Goal: Information Seeking & Learning: Learn about a topic

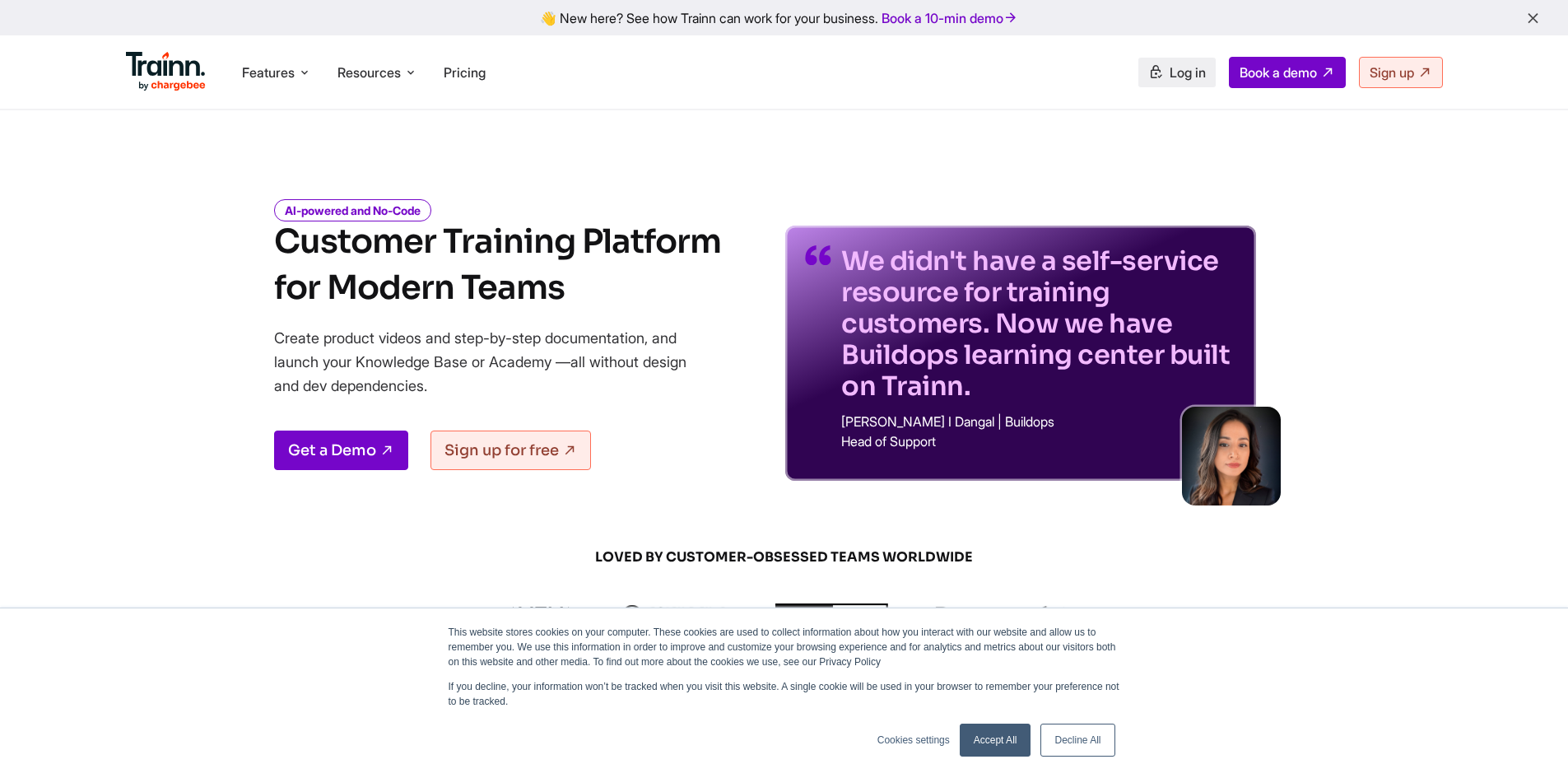
click at [1189, 83] on link "Log in" at bounding box center [1177, 72] width 77 height 30
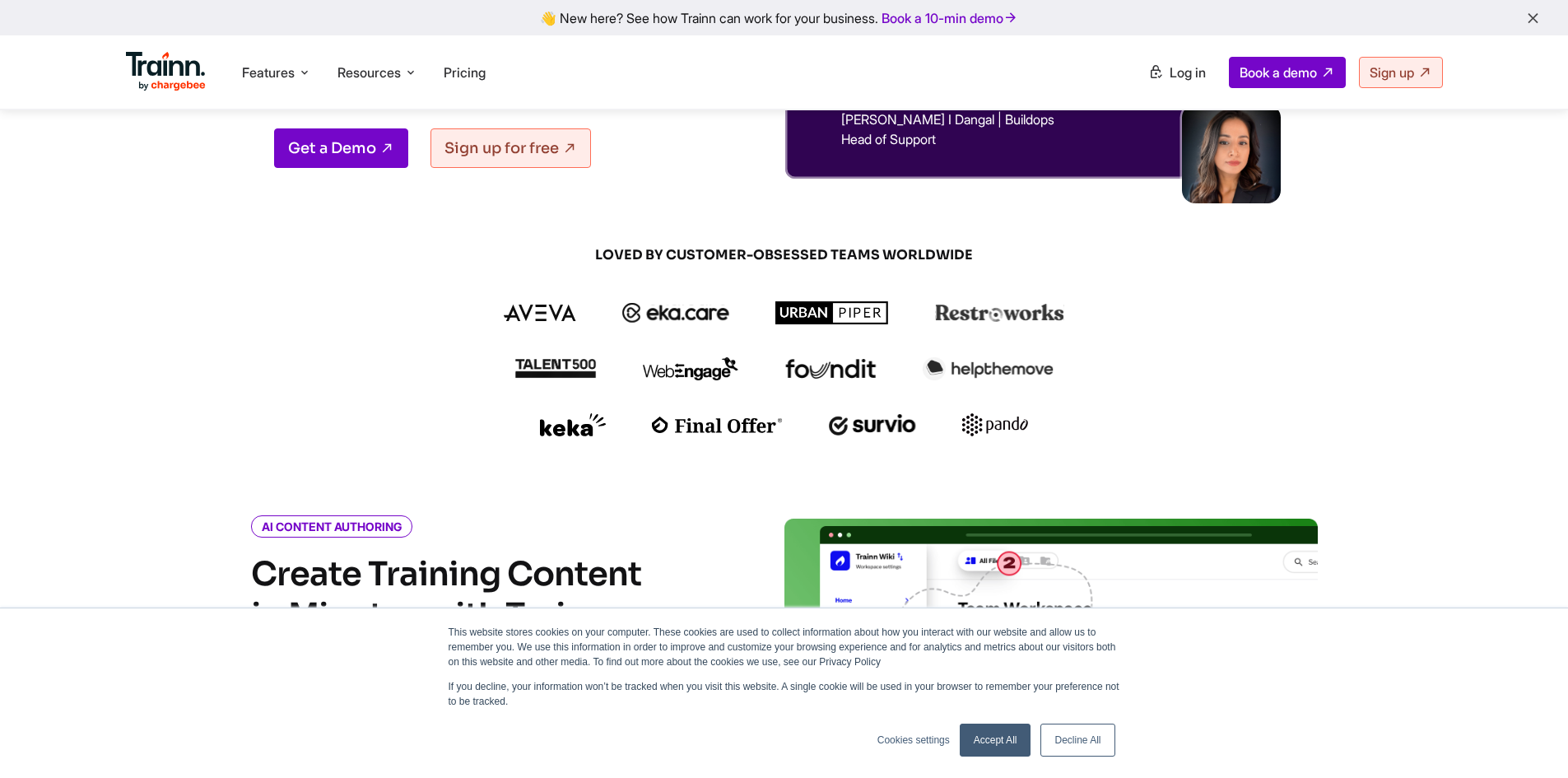
scroll to position [659, 0]
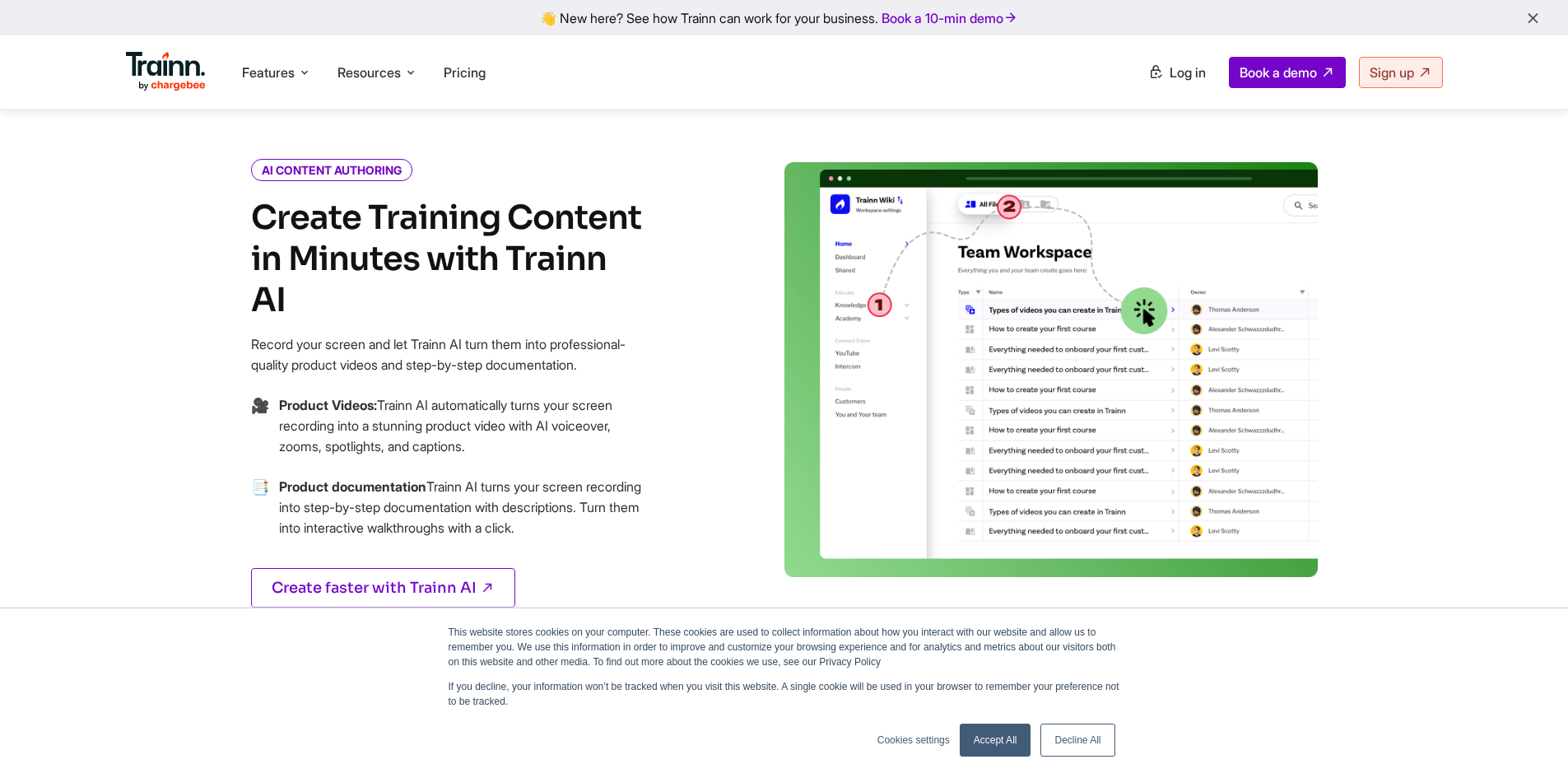
click at [991, 738] on link "Accept All" at bounding box center [995, 741] width 71 height 33
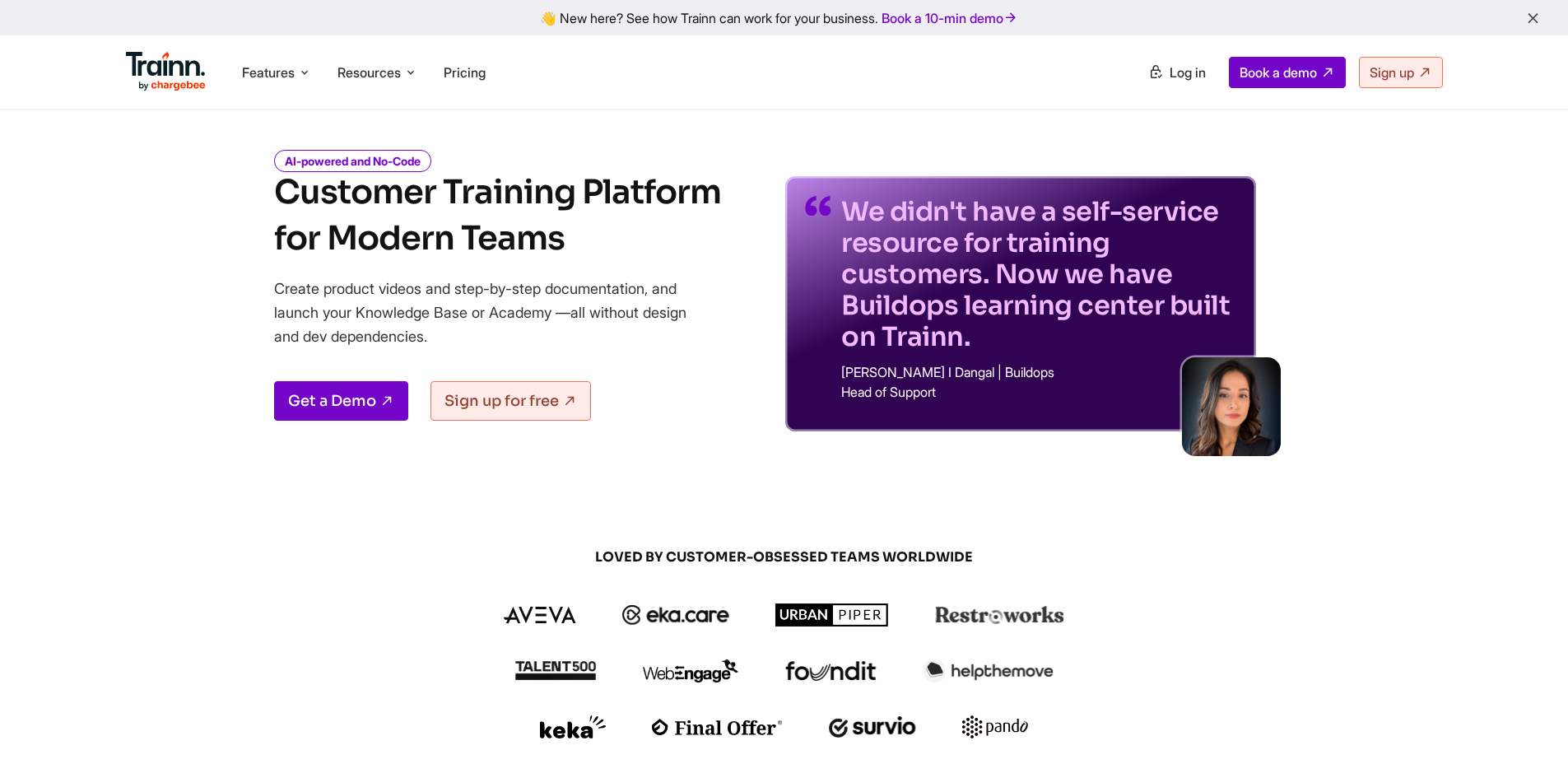
scroll to position [0, 0]
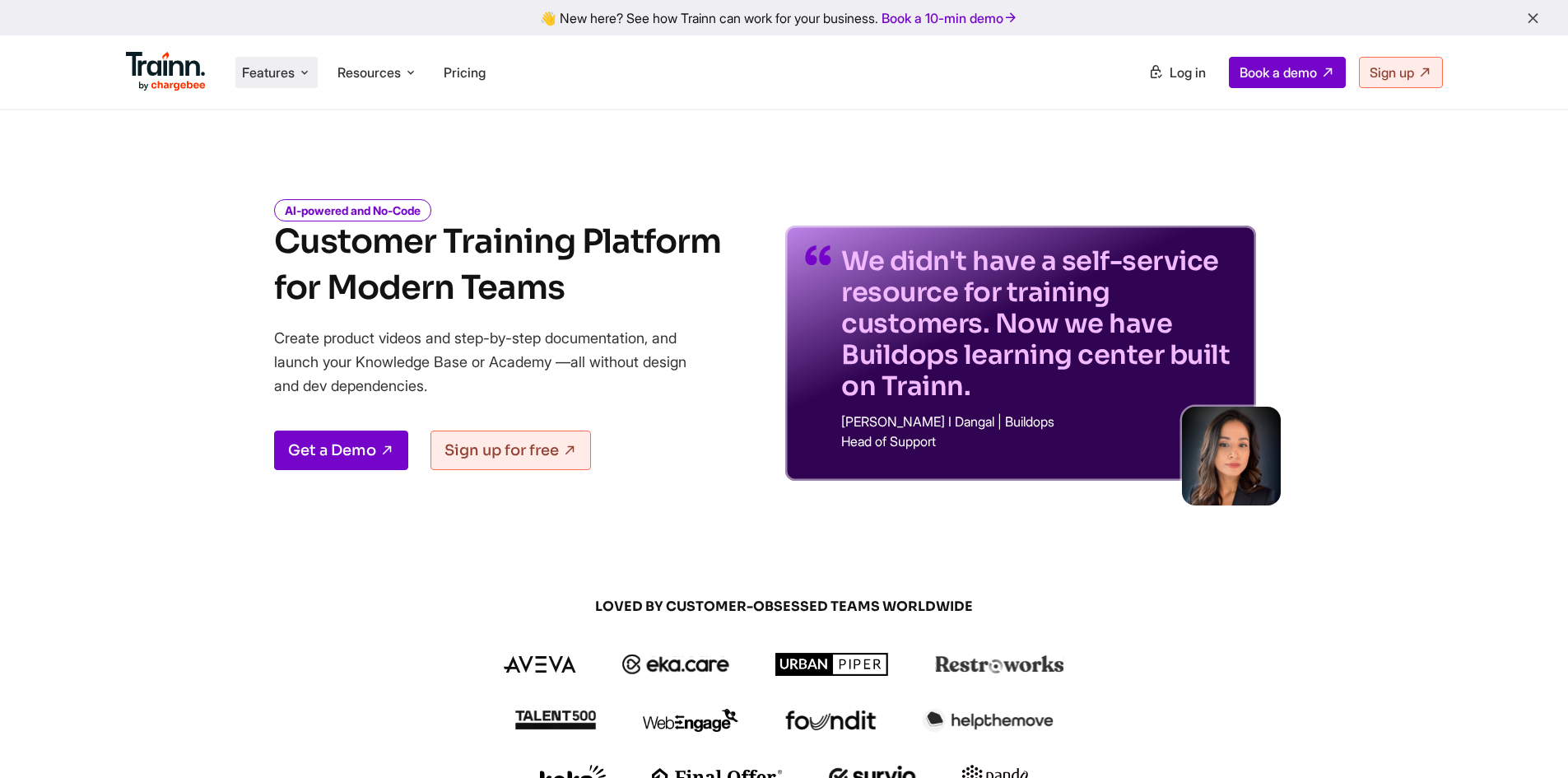
click at [309, 72] on icon at bounding box center [304, 72] width 13 height 16
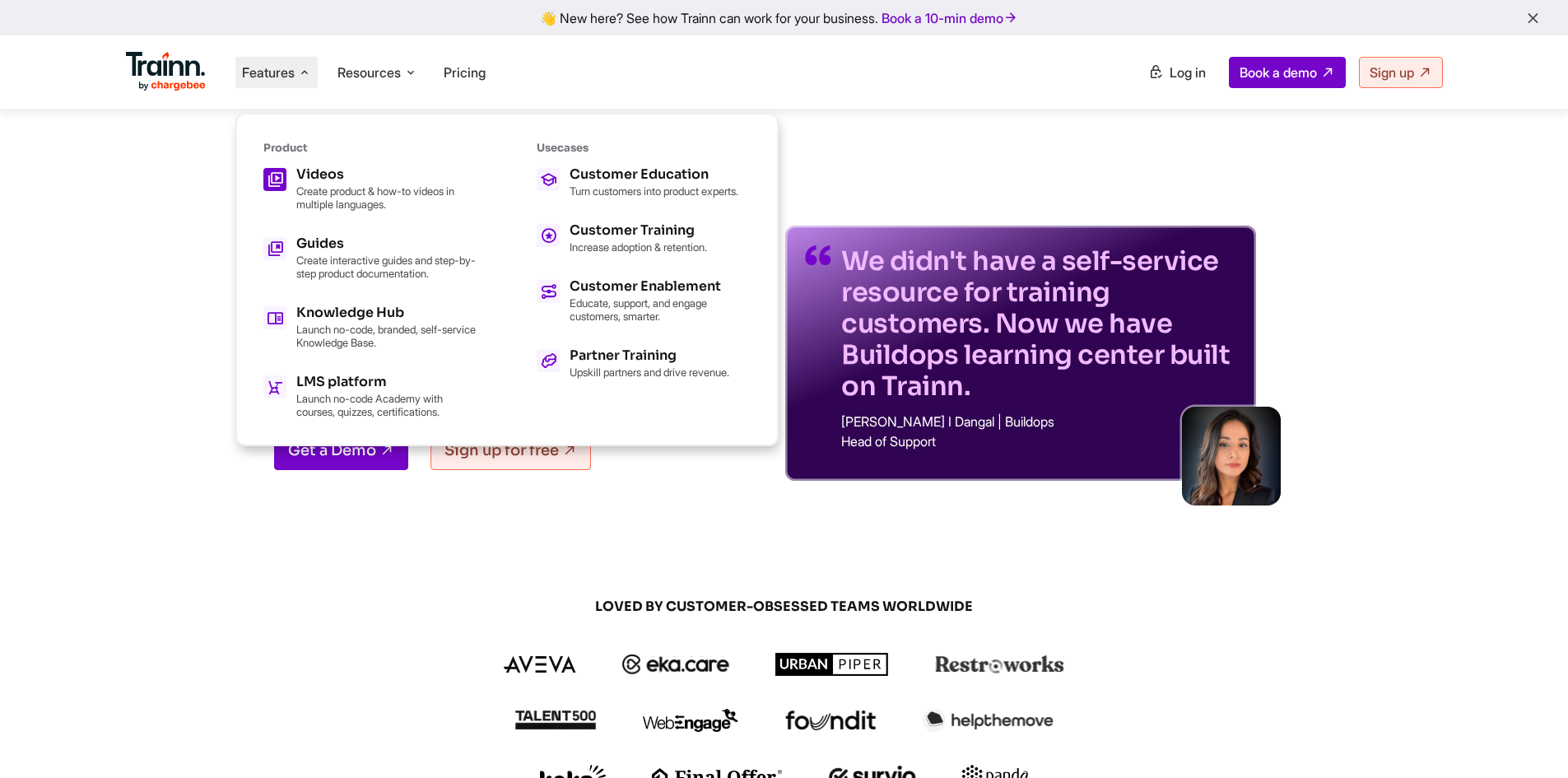
click at [334, 183] on div "Videos Create product & how-to videos in multiple languages." at bounding box center [386, 189] width 181 height 43
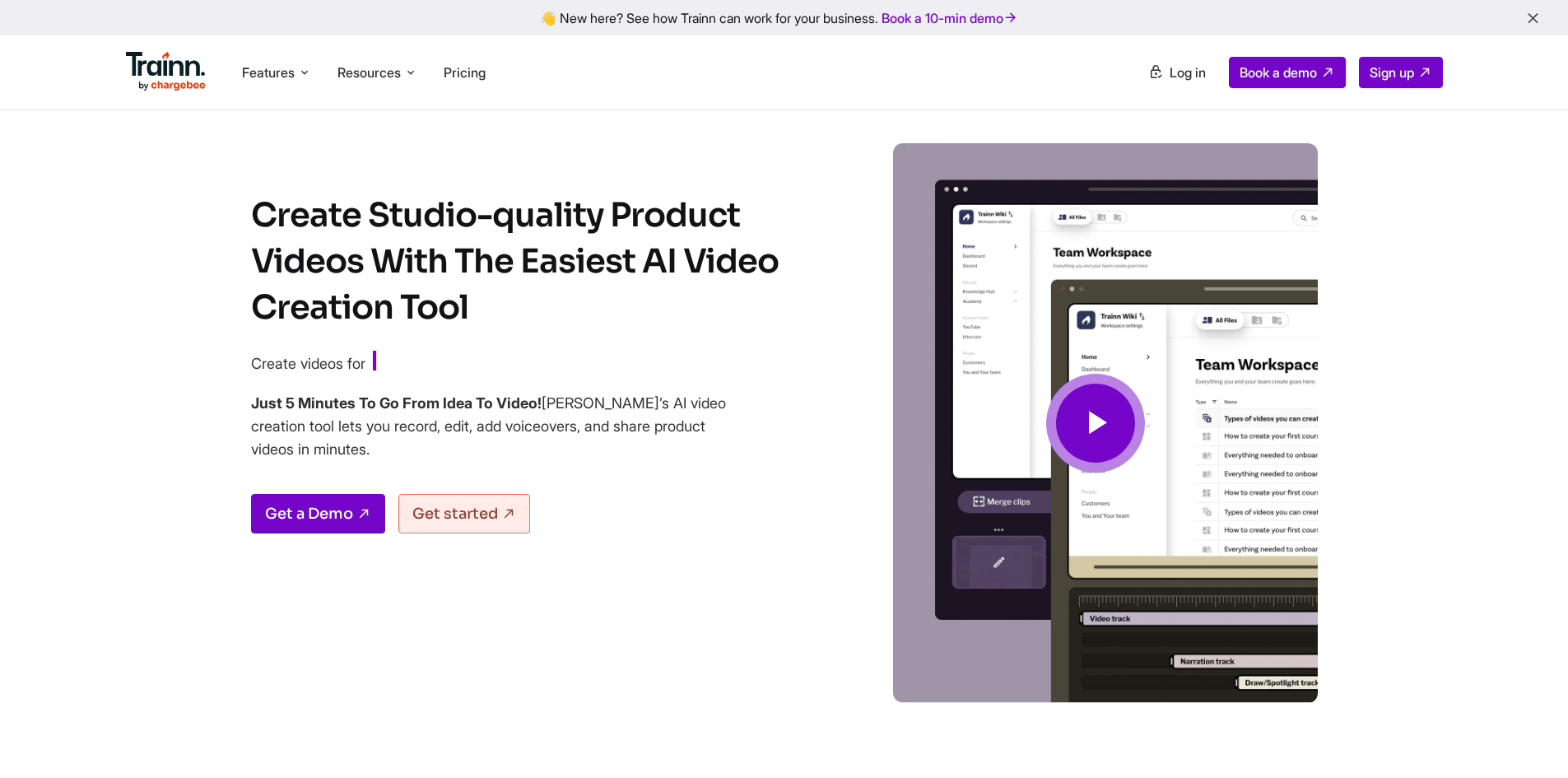
click at [1066, 378] on div at bounding box center [1096, 423] width 99 height 99
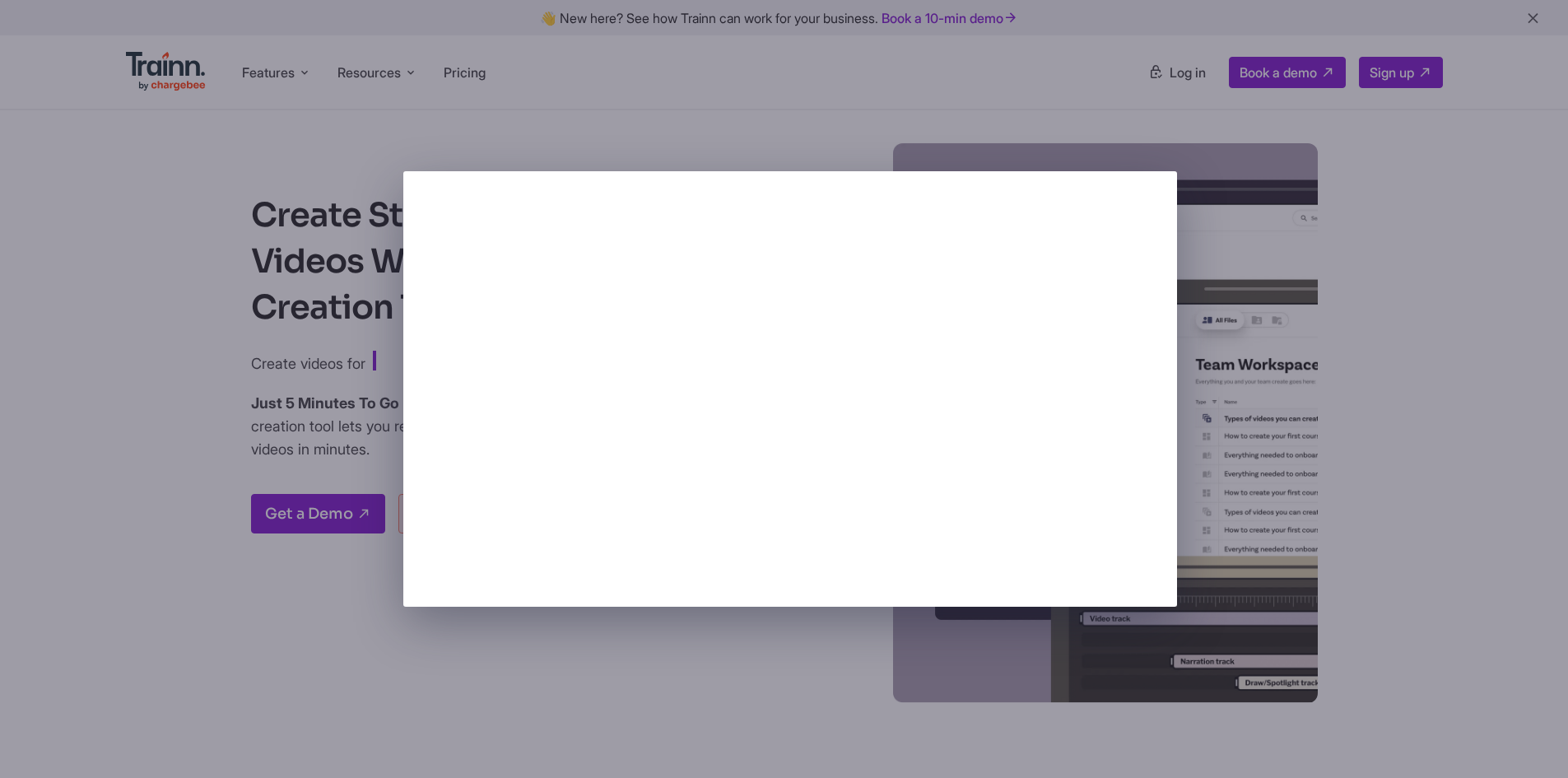
click at [1344, 506] on div at bounding box center [784, 389] width 1568 height 778
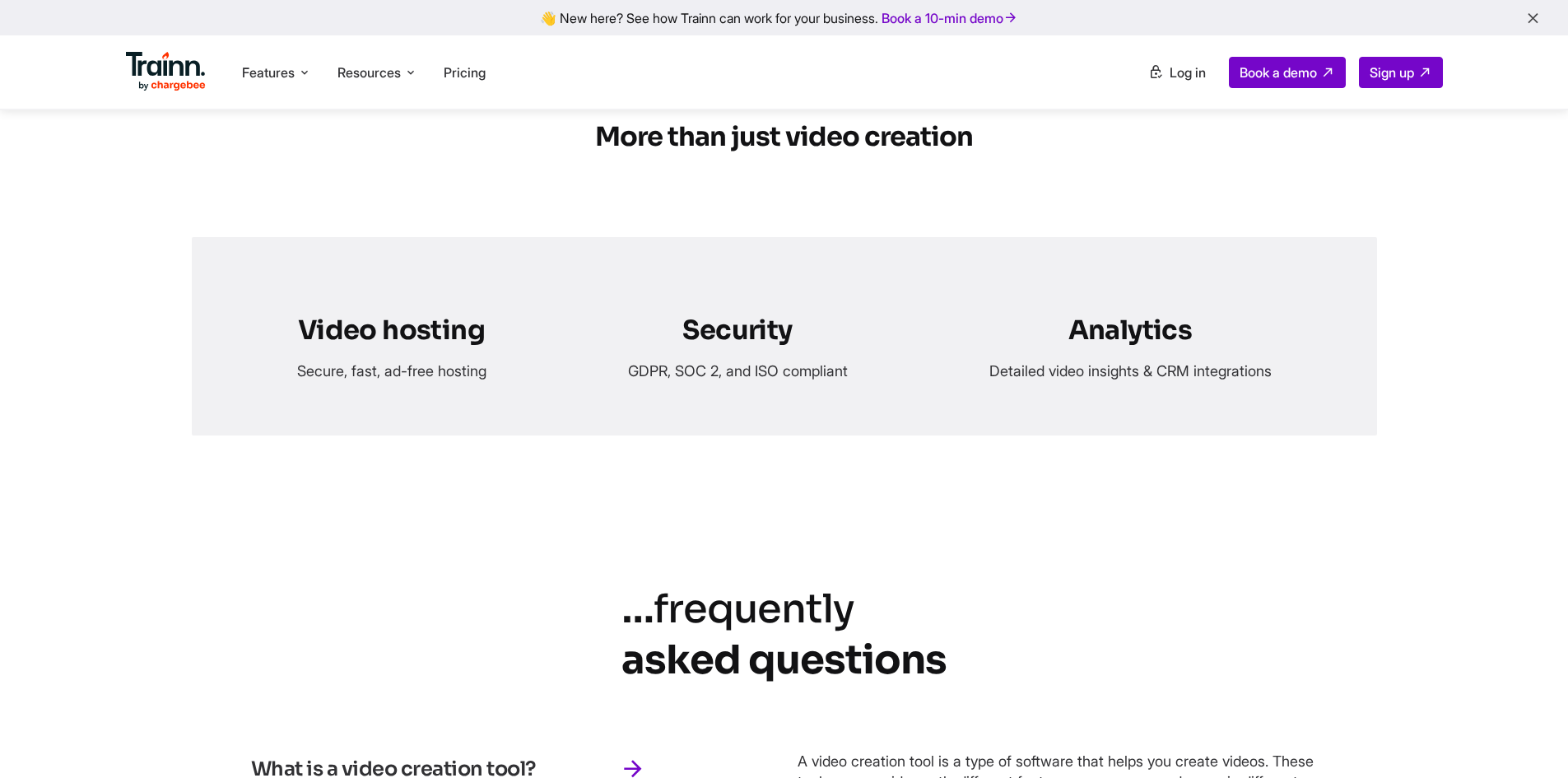
scroll to position [6507, 0]
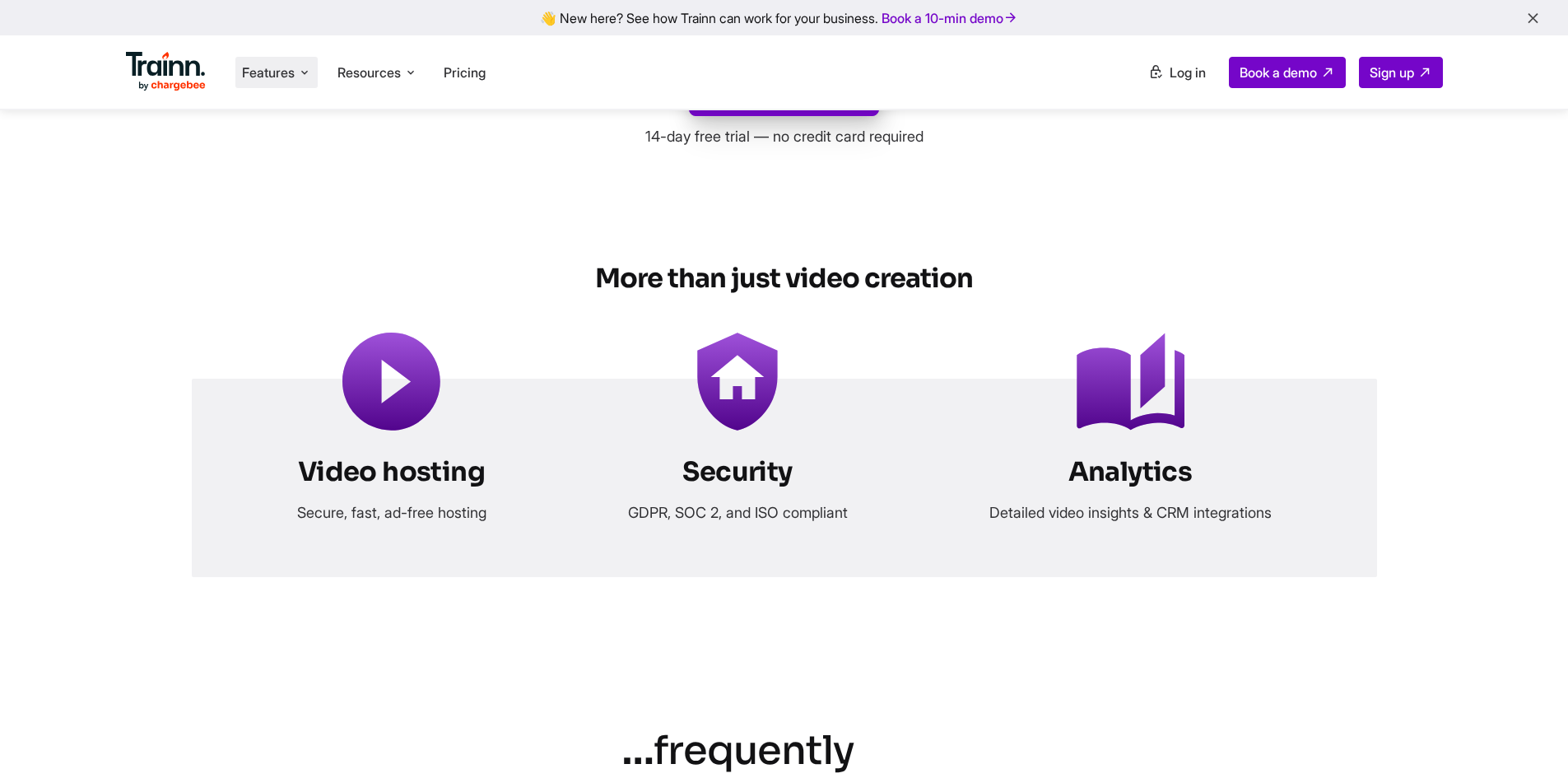
click at [311, 73] on icon at bounding box center [304, 72] width 13 height 16
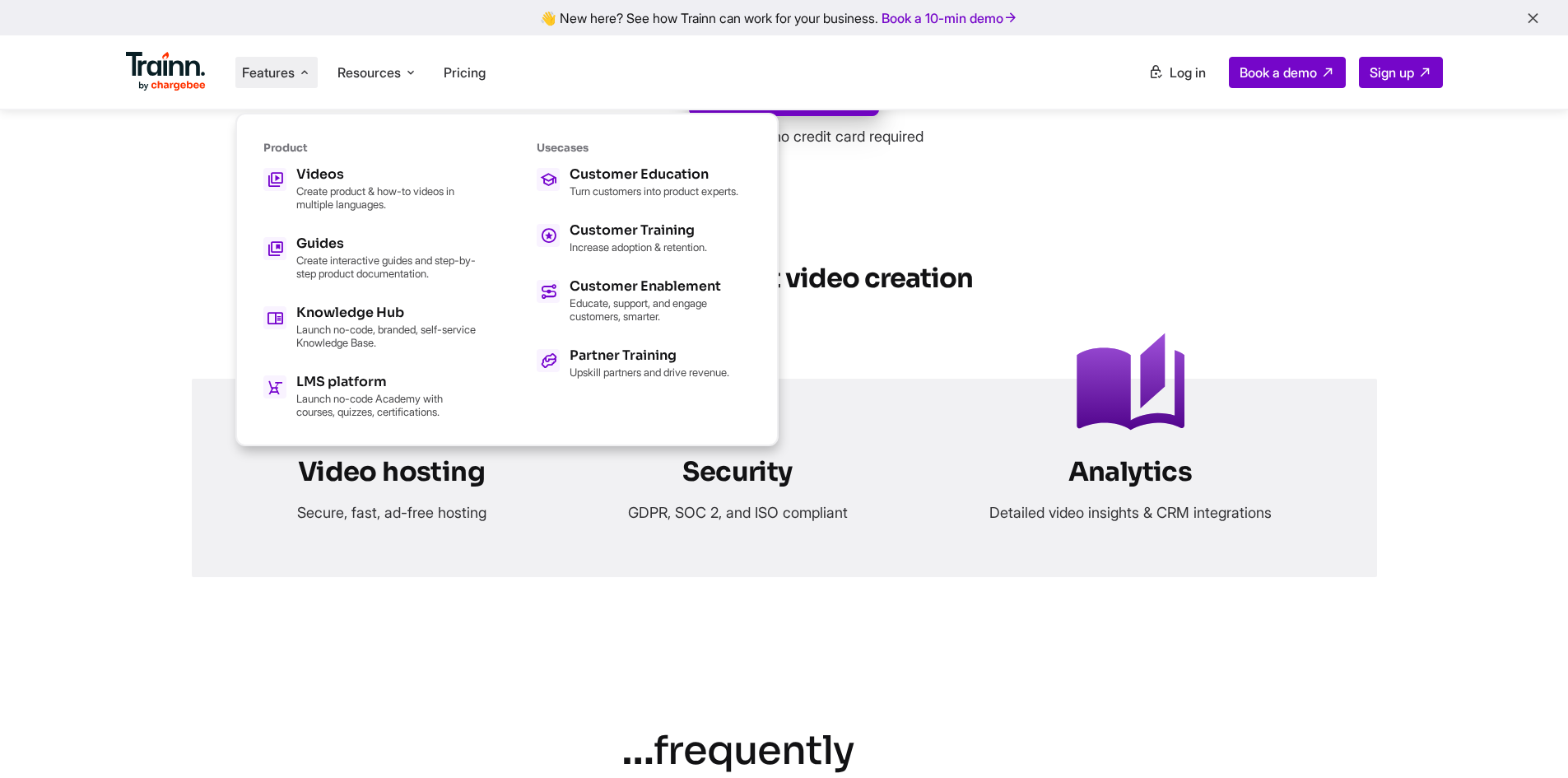
click at [311, 73] on icon at bounding box center [304, 72] width 13 height 16
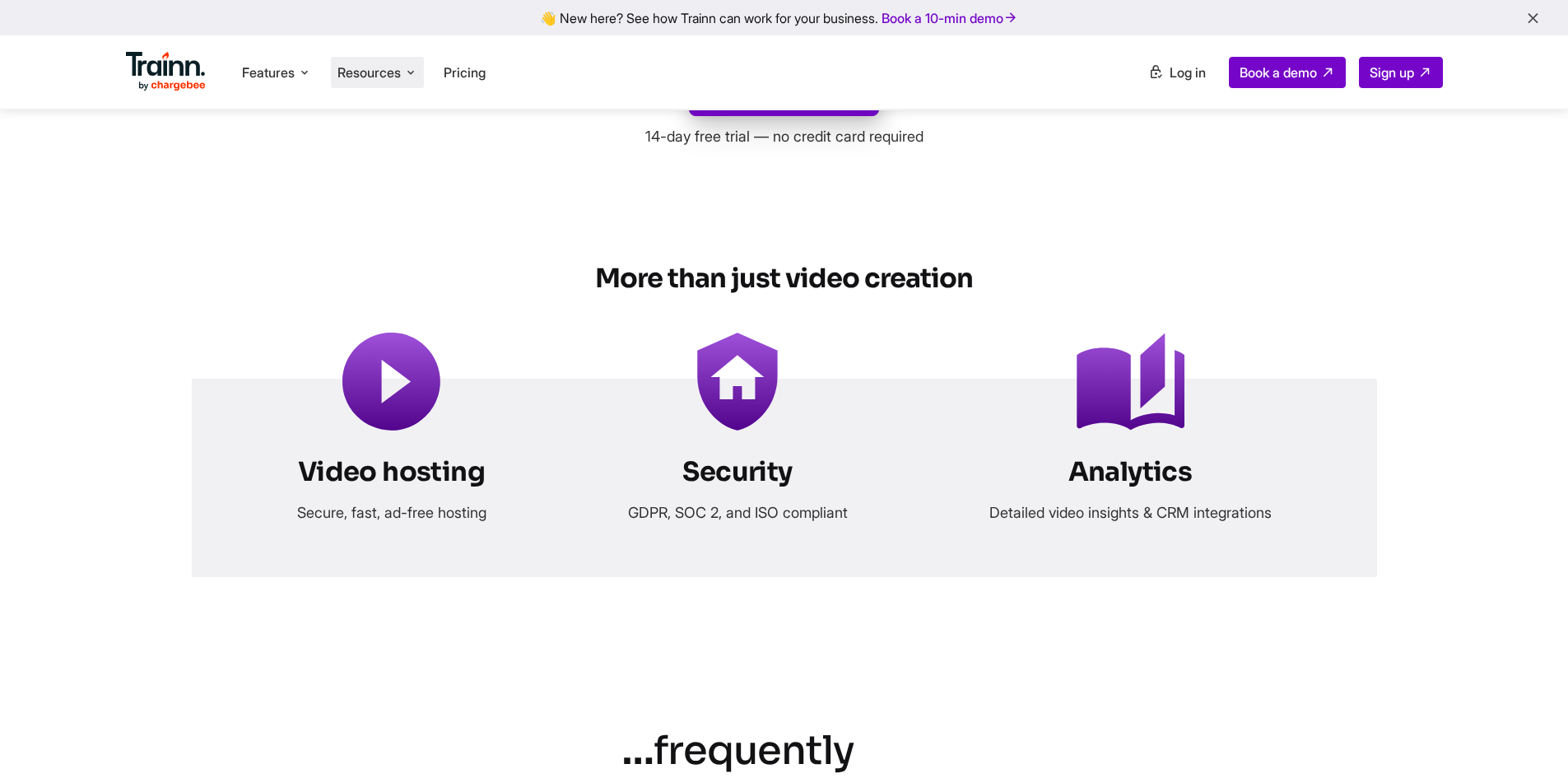
click at [408, 72] on li "Resources Resources Trainn Help Center Help videos to get you started. Trainn B…" at bounding box center [377, 72] width 93 height 31
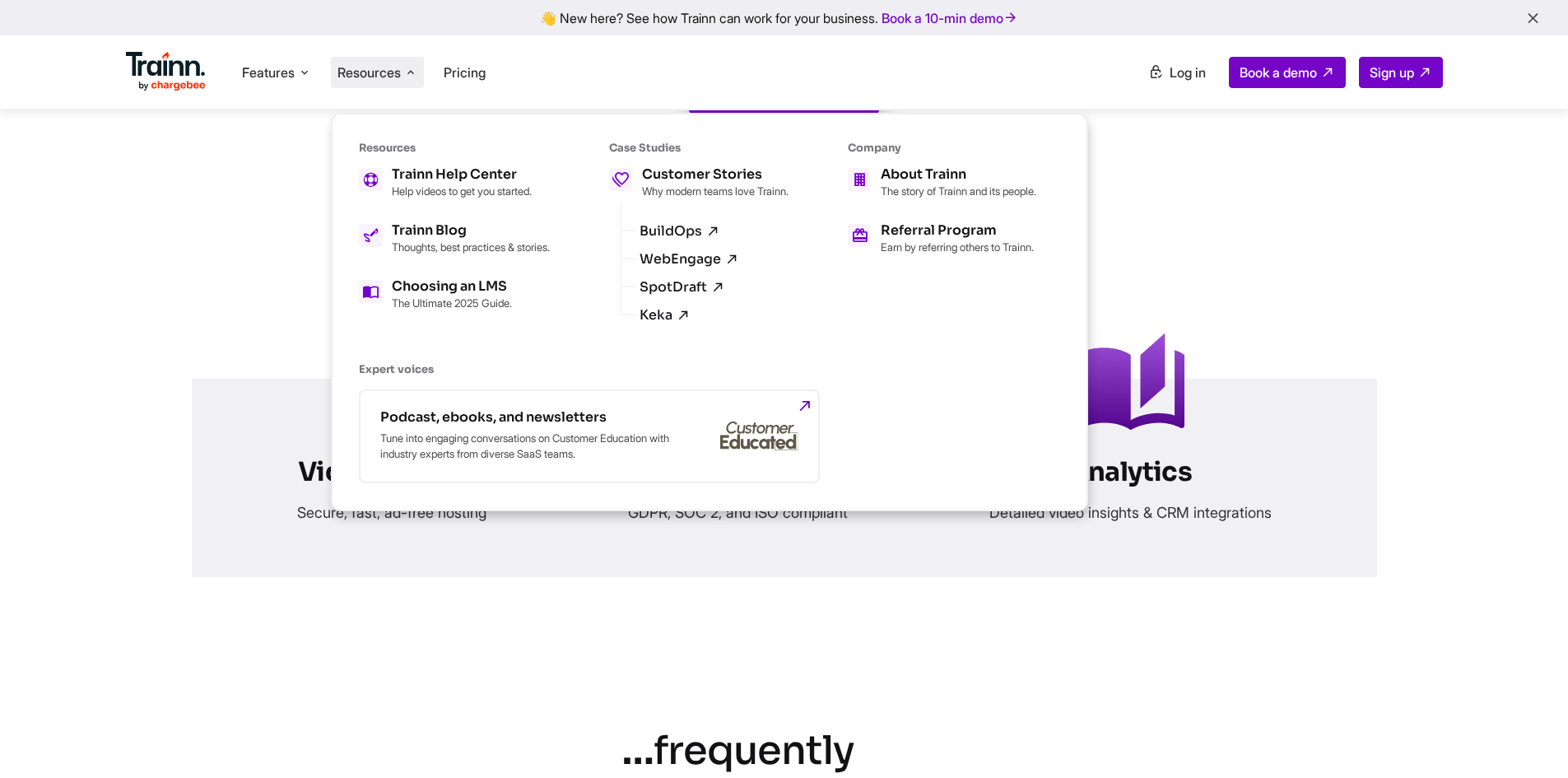
click at [656, 82] on ul "Features Product Videos Create product & how-to videos in multiple languages. G…" at bounding box center [455, 72] width 659 height 47
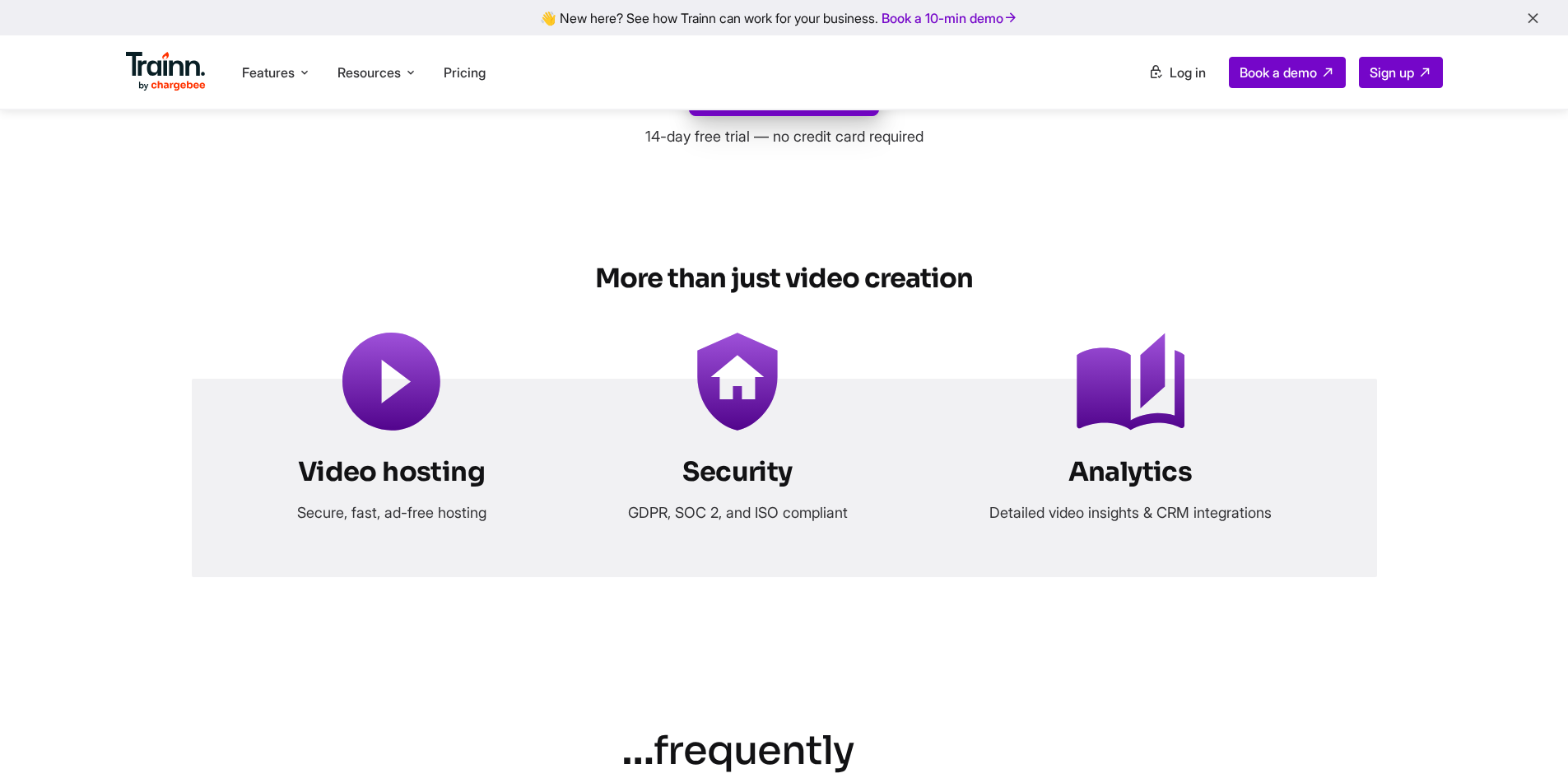
click at [351, 431] on img at bounding box center [392, 381] width 99 height 99
click at [408, 431] on img at bounding box center [392, 381] width 99 height 99
click at [414, 77] on icon at bounding box center [410, 72] width 13 height 16
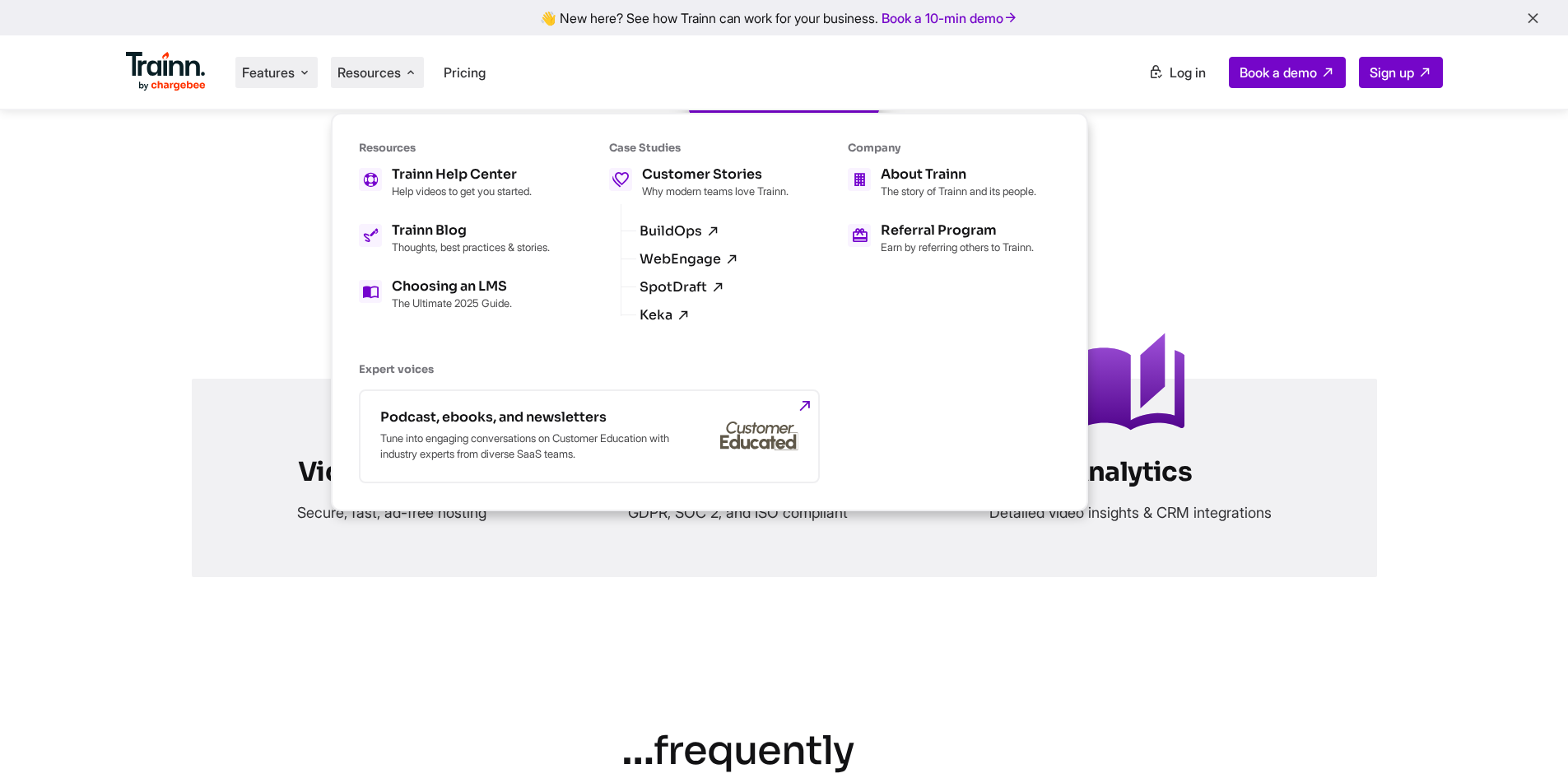
click at [303, 82] on li "Features Product Videos Create product & how-to videos in multiple languages. G…" at bounding box center [277, 72] width 83 height 31
